Goal: Check status

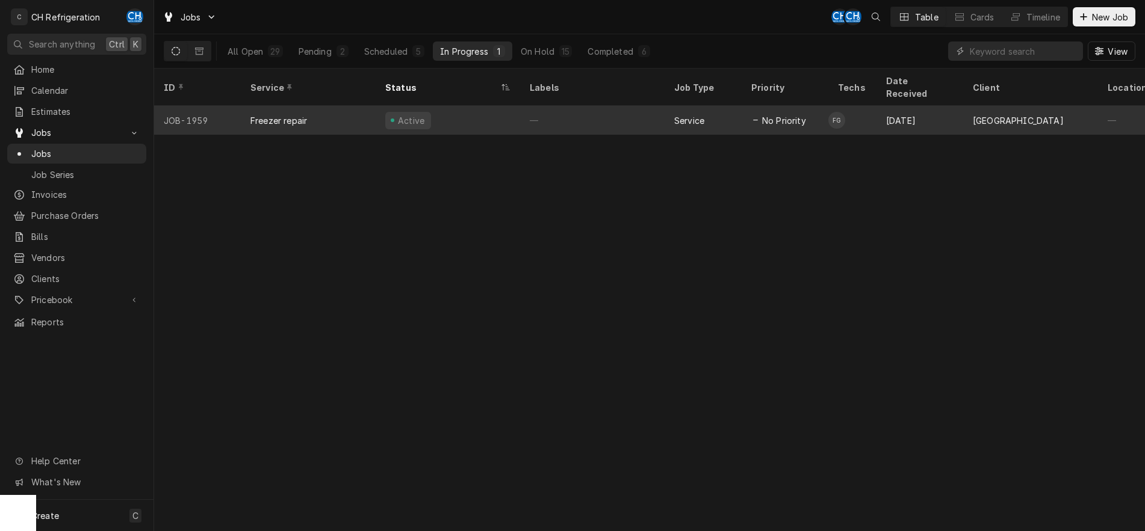
click at [610, 106] on div "—" at bounding box center [592, 120] width 144 height 29
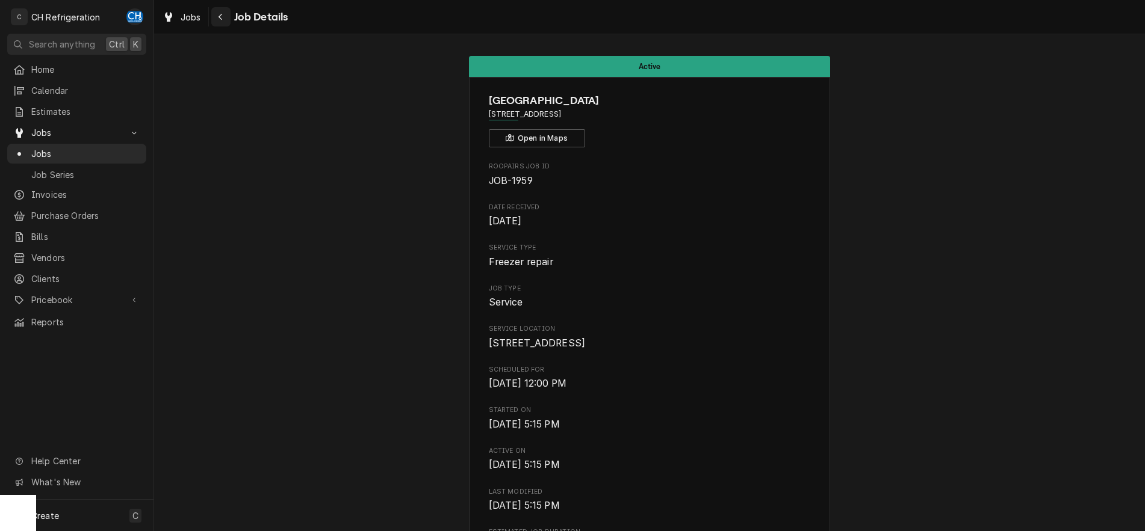
click at [225, 20] on div "Navigate back" at bounding box center [221, 17] width 12 height 12
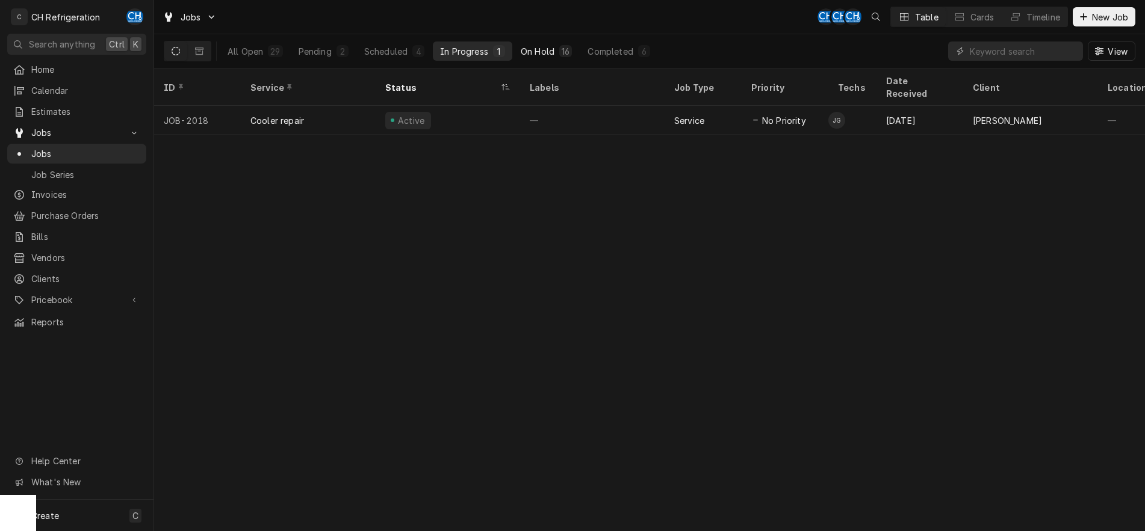
click at [544, 54] on div "On Hold" at bounding box center [538, 51] width 34 height 13
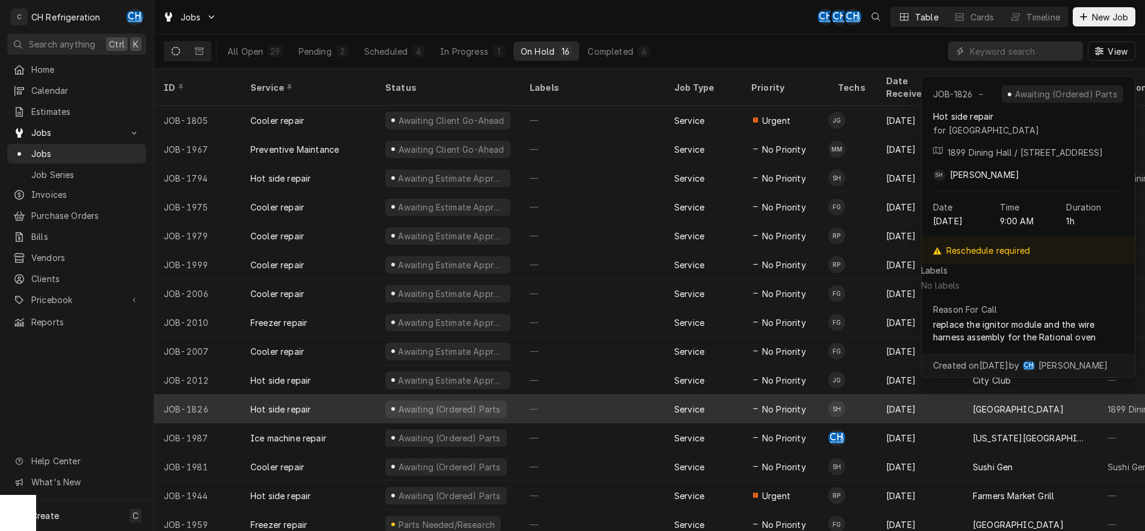
scroll to position [22, 0]
